Goal: Task Accomplishment & Management: Manage account settings

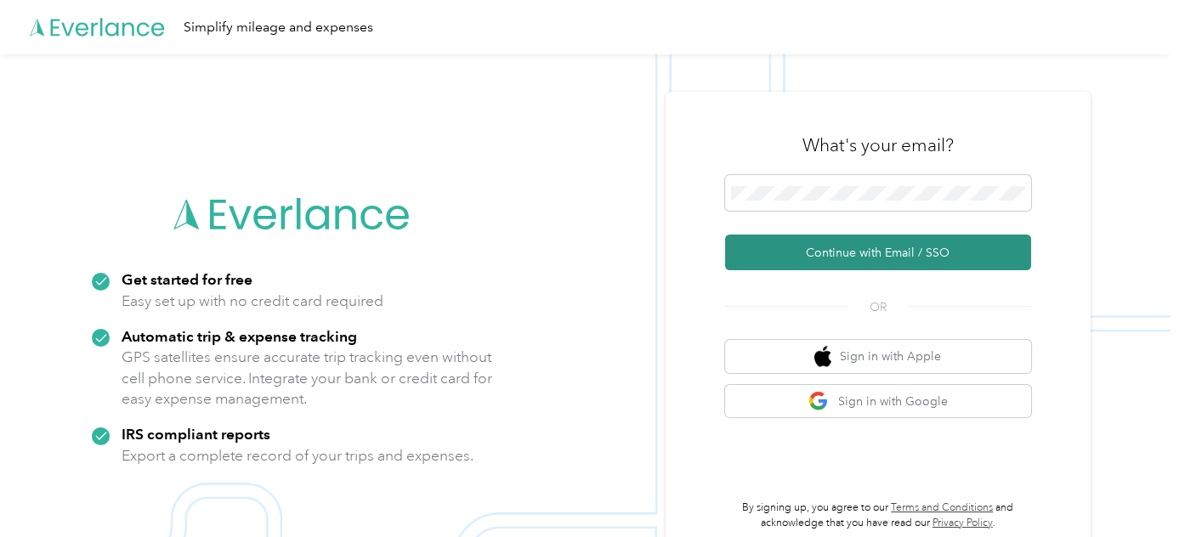
click at [823, 250] on button "Continue with Email / SSO" at bounding box center [878, 253] width 306 height 36
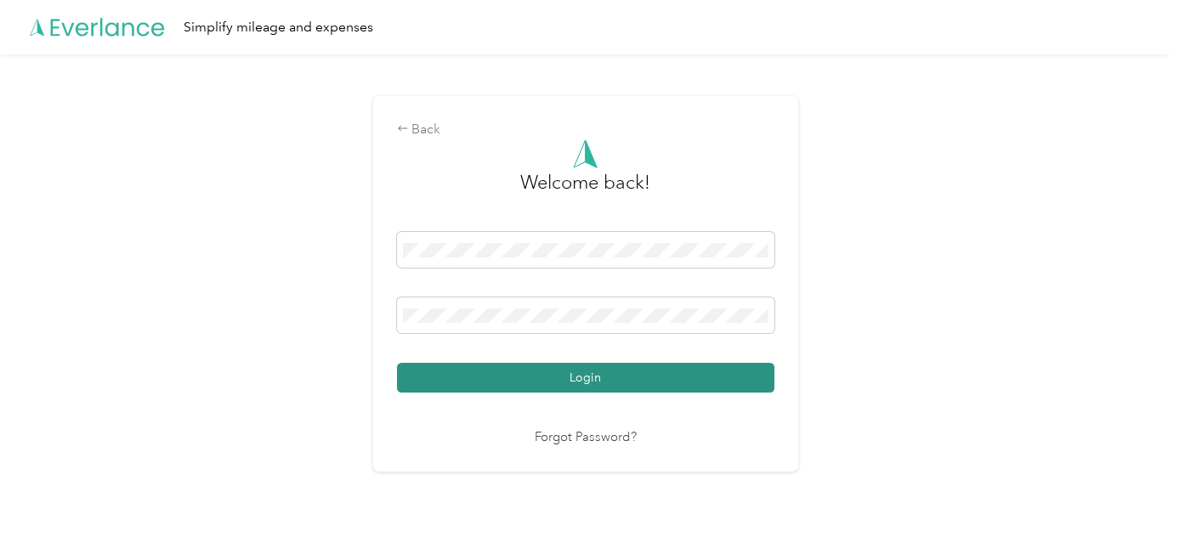
click at [585, 373] on button "Login" at bounding box center [585, 378] width 377 height 30
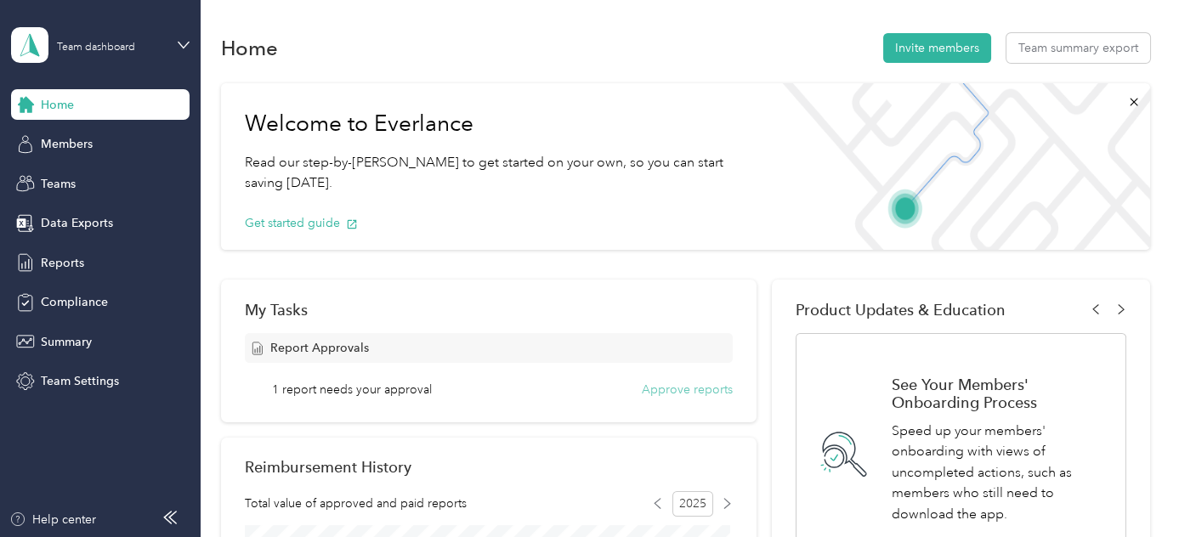
click at [670, 389] on button "Approve reports" at bounding box center [687, 390] width 91 height 18
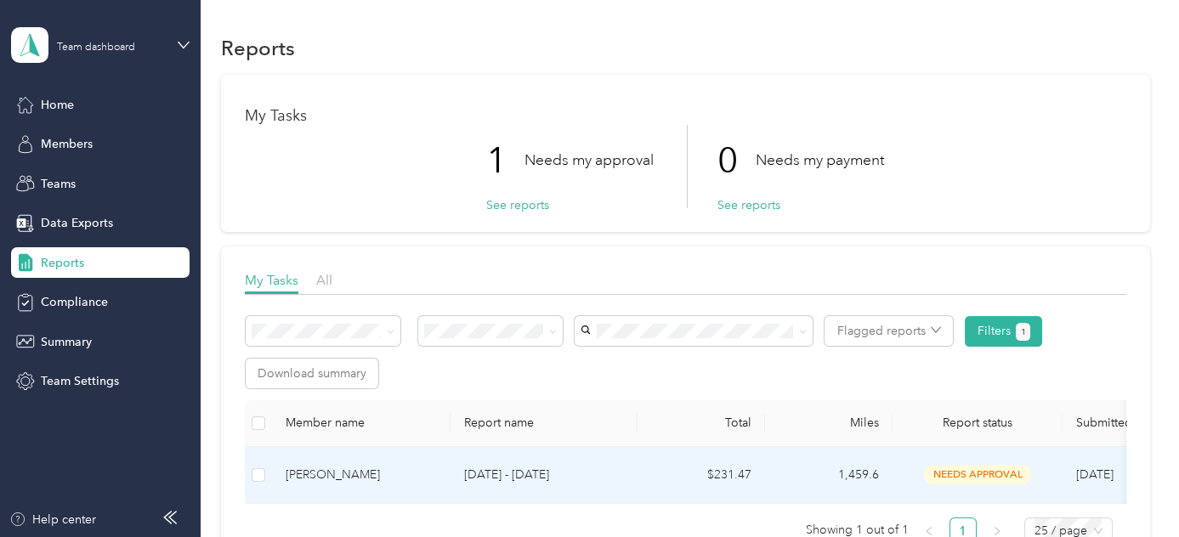
click at [585, 461] on td "[DATE] - [DATE]" at bounding box center [543, 475] width 187 height 57
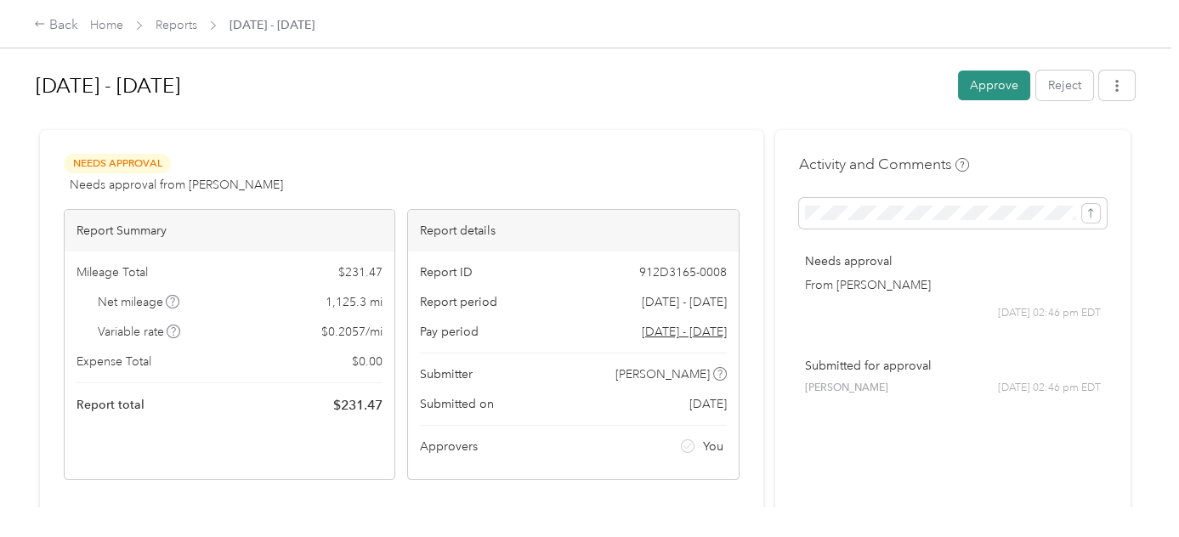
click at [995, 90] on button "Approve" at bounding box center [994, 86] width 72 height 30
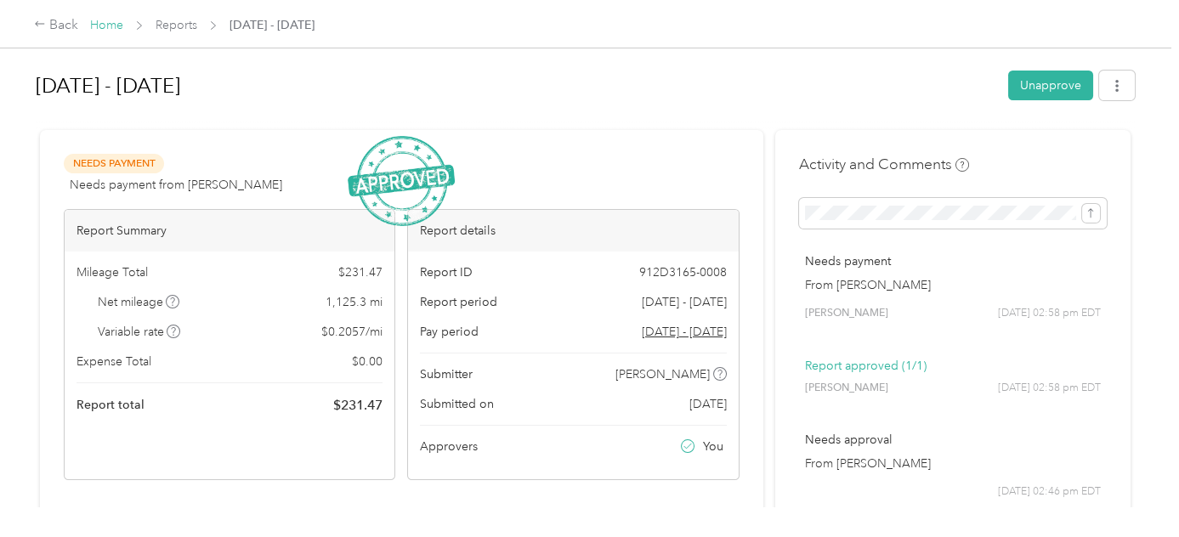
click at [113, 22] on link "Home" at bounding box center [106, 25] width 33 height 14
